Goal: Task Accomplishment & Management: Manage account settings

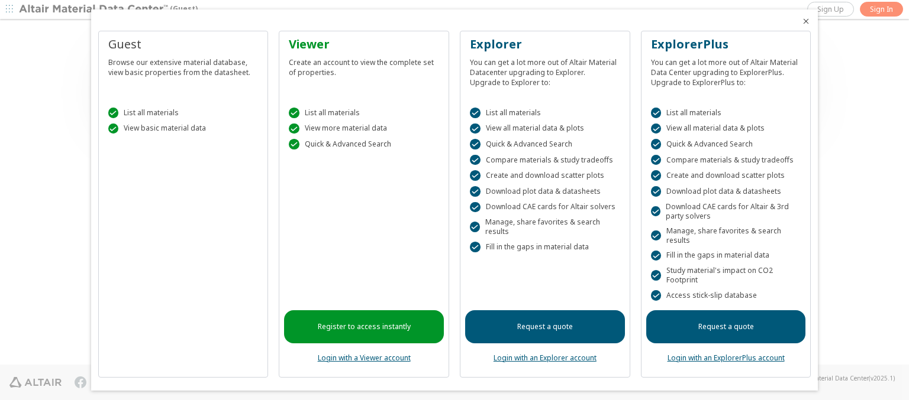
click at [801, 21] on icon "Close" at bounding box center [805, 21] width 9 height 9
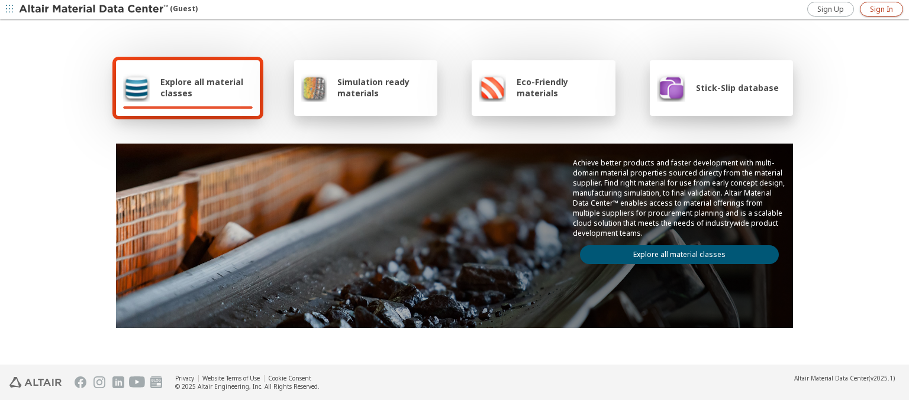
click at [881, 9] on span "Sign In" at bounding box center [881, 9] width 23 height 9
click at [94, 9] on img at bounding box center [94, 10] width 151 height 12
click at [202, 88] on span "Explore all material classes" at bounding box center [206, 87] width 92 height 22
click at [674, 252] on link "Explore all material classes" at bounding box center [679, 254] width 199 height 19
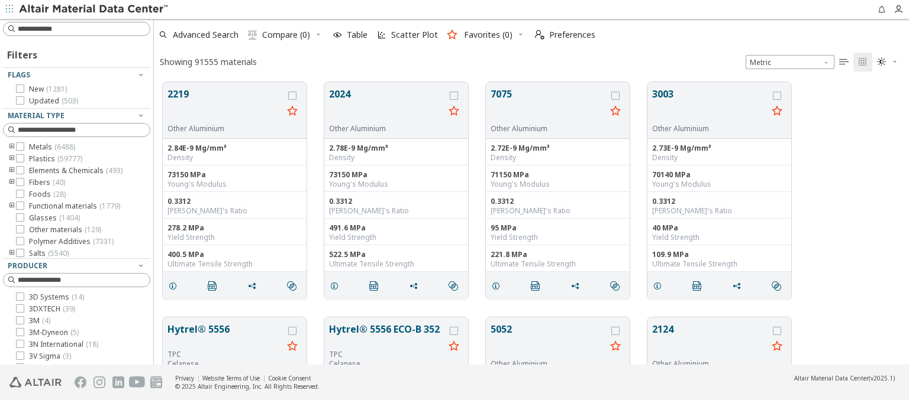
scroll to position [283, 745]
click at [561, 35] on span "Preferences" at bounding box center [572, 35] width 46 height 8
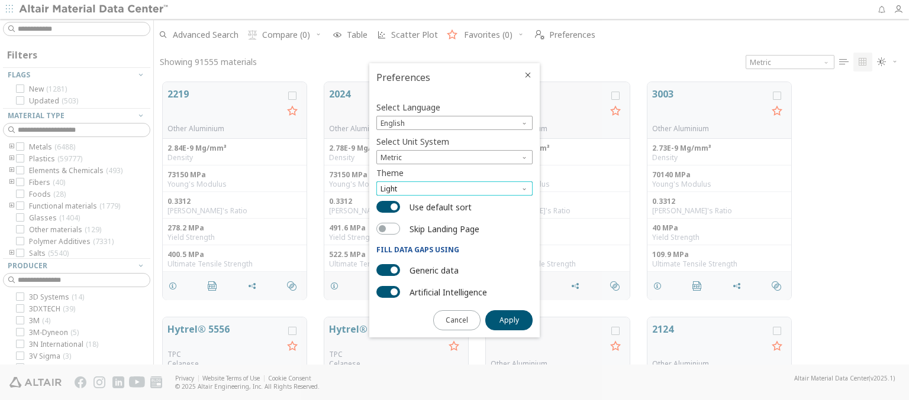
click at [454, 189] on span "Light" at bounding box center [454, 189] width 156 height 14
click at [398, 218] on span "Light Blue" at bounding box center [398, 217] width 33 height 9
click at [509, 319] on span "Apply" at bounding box center [509, 320] width 20 height 9
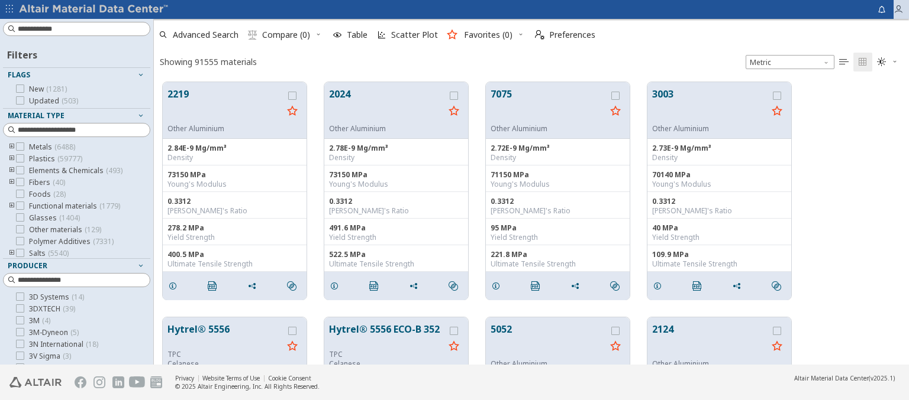
click at [901, 9] on icon "button" at bounding box center [897, 9] width 9 height 9
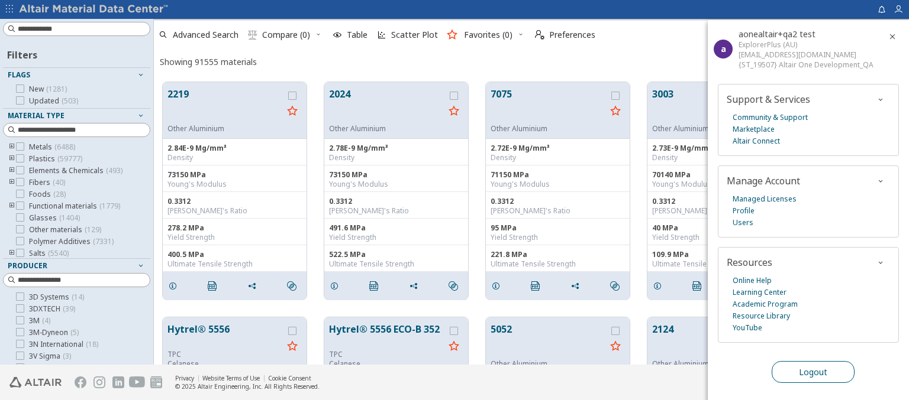
click at [812, 370] on span "Logout" at bounding box center [813, 372] width 28 height 11
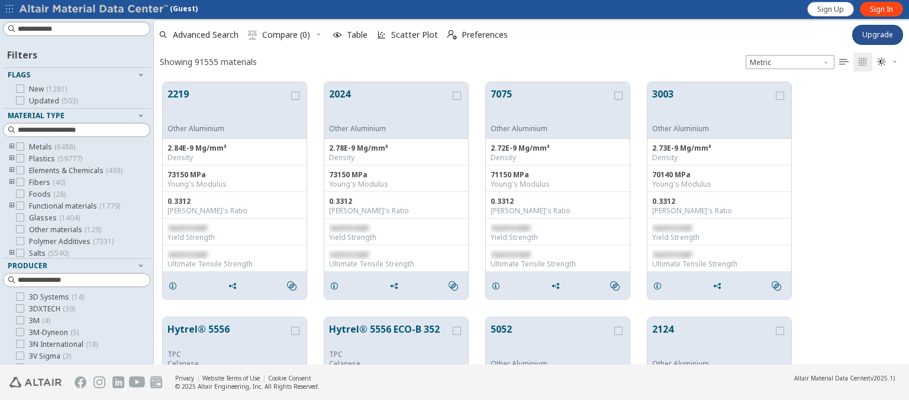
scroll to position [283, 745]
click at [199, 35] on span "Advanced Search" at bounding box center [206, 35] width 66 height 8
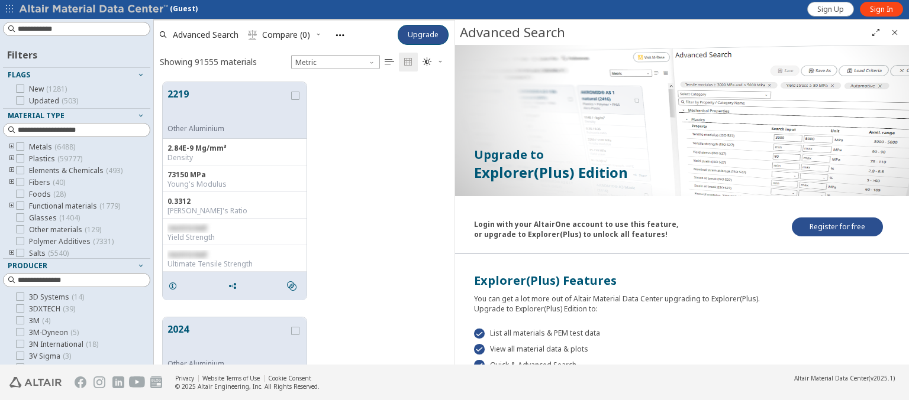
click at [94, 9] on img at bounding box center [94, 10] width 151 height 12
